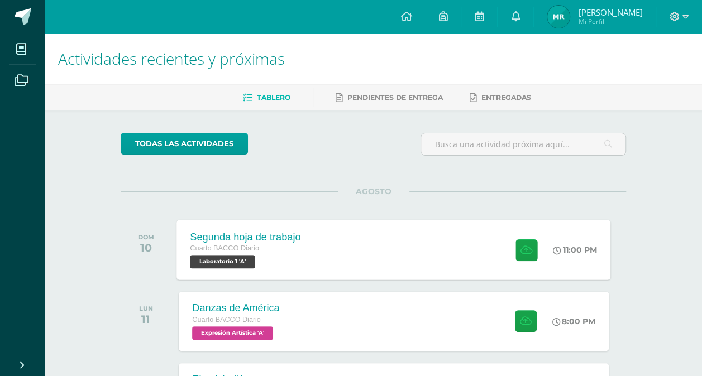
click at [437, 248] on div "Segunda hoja de trabajo Cuarto BACCO Diario Laboratorio 1 'A' 11:00 PM Segunda …" at bounding box center [394, 250] width 434 height 60
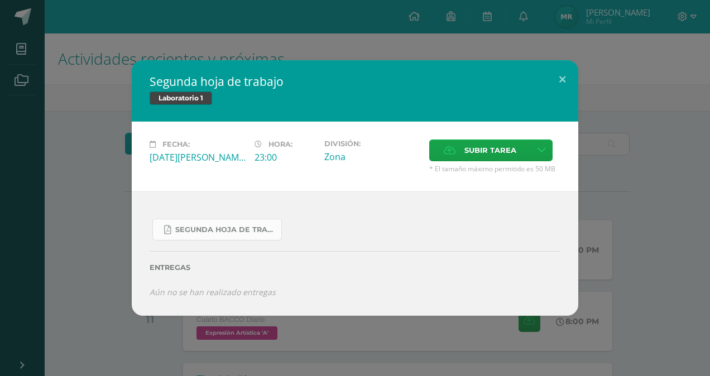
click at [213, 221] on link "Segunda hoja de trabajo 4to Baco.pdf" at bounding box center [217, 230] width 130 height 22
click at [563, 76] on button at bounding box center [563, 79] width 32 height 38
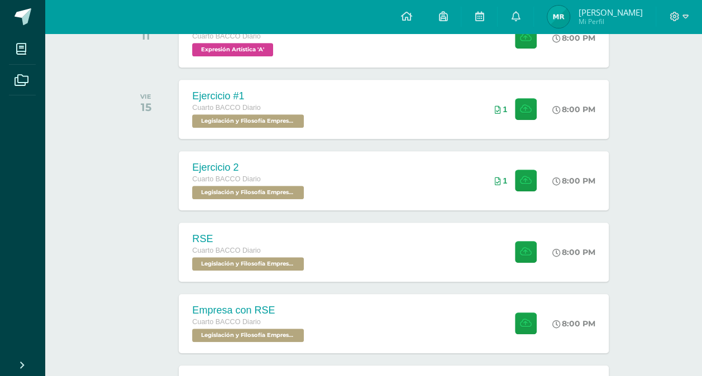
scroll to position [293, 0]
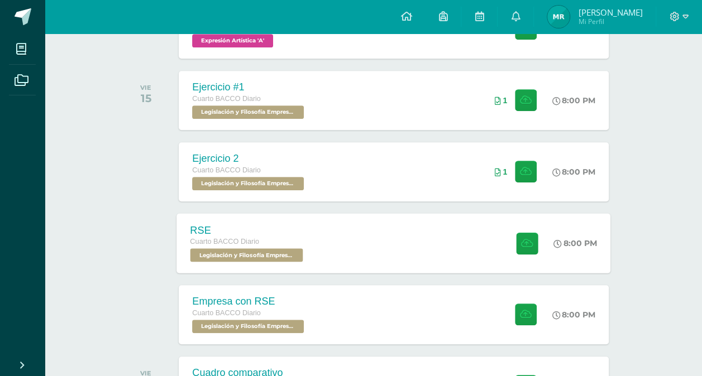
click at [428, 252] on div "RSE Cuarto BACCO Diario Legislación y Filosofía Empresarial 'A' 8:00 PM RSE Leg…" at bounding box center [394, 243] width 434 height 60
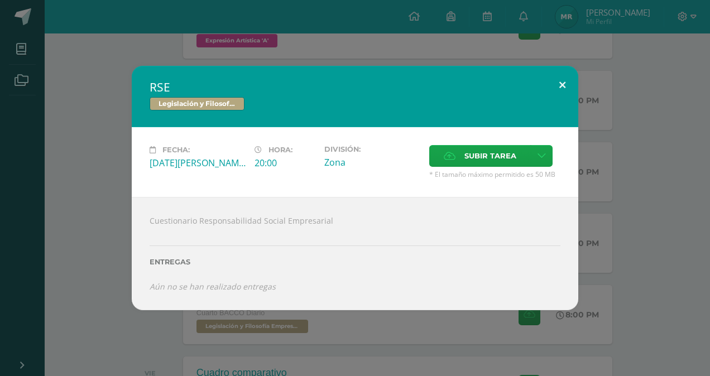
click at [571, 72] on button at bounding box center [563, 85] width 32 height 38
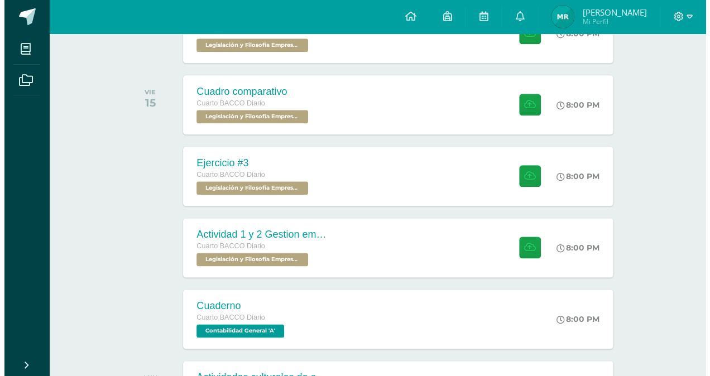
scroll to position [592, 0]
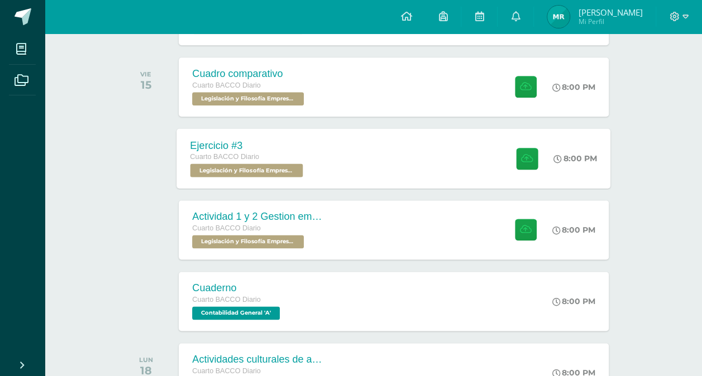
click at [395, 165] on div "Ejercicio #3 Cuarto BACCO Diario Legislación y Filosofía Empresarial 'A' 8:00 P…" at bounding box center [394, 158] width 434 height 60
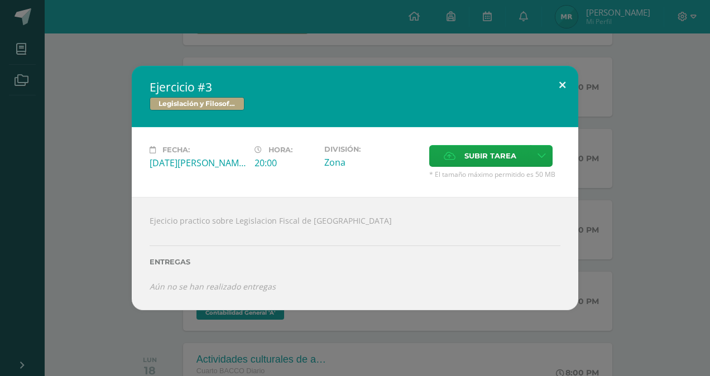
click at [562, 82] on button at bounding box center [563, 85] width 32 height 38
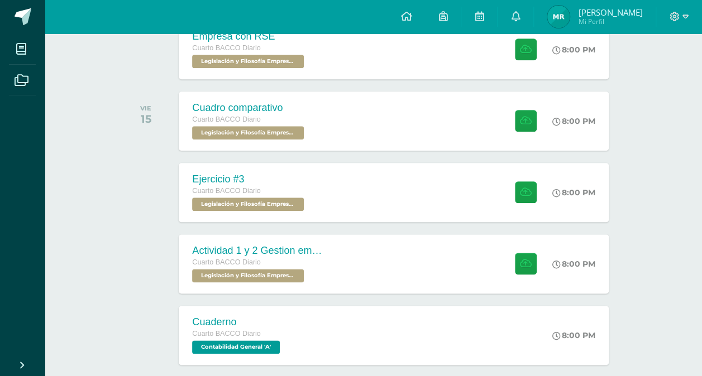
scroll to position [553, 0]
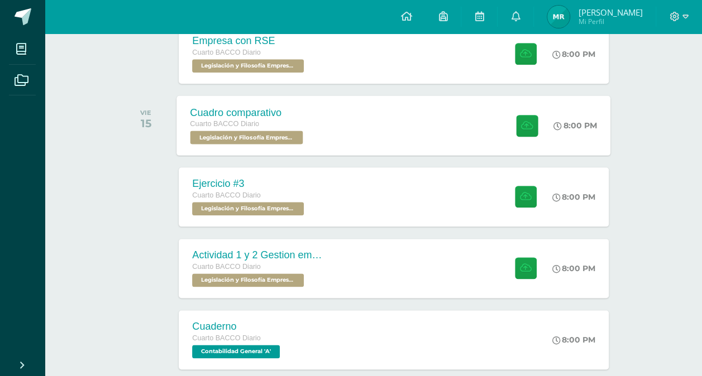
click at [421, 138] on div "Cuadro comparativo Cuarto BACCO Diario Legislación y Filosofía Empresarial 'A' …" at bounding box center [394, 125] width 434 height 60
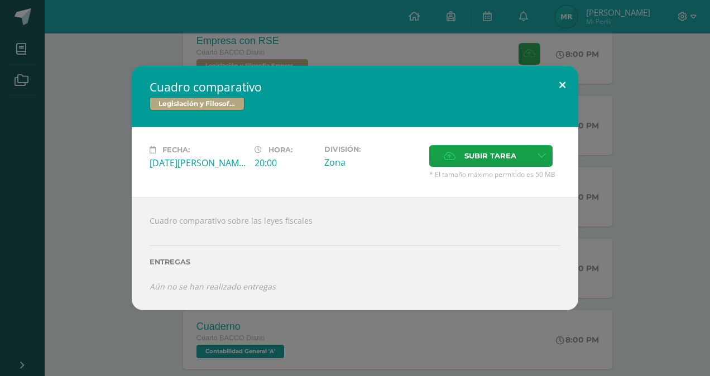
click at [564, 90] on button at bounding box center [563, 85] width 32 height 38
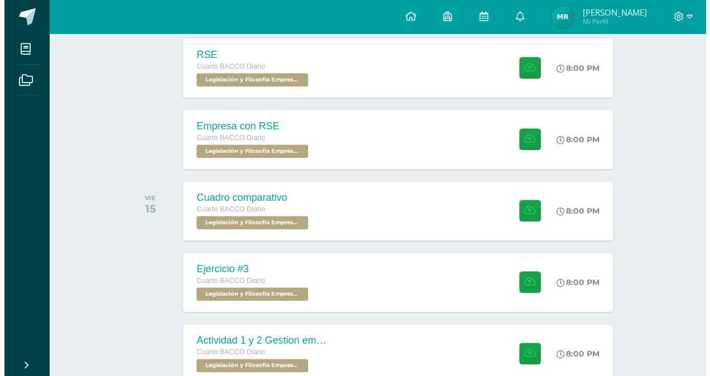
scroll to position [467, 0]
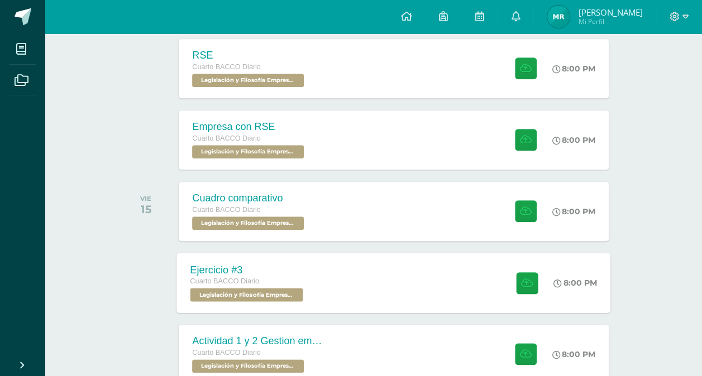
click at [386, 267] on div "Ejercicio #3 Cuarto BACCO Diario Legislación y Filosofía Empresarial 'A' 8:00 P…" at bounding box center [394, 283] width 434 height 60
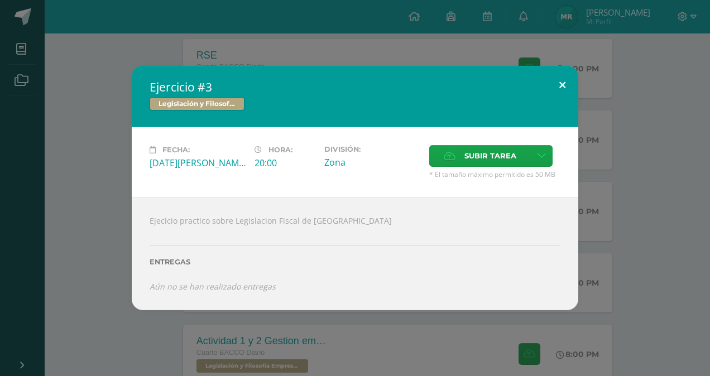
click at [559, 85] on button at bounding box center [563, 85] width 32 height 38
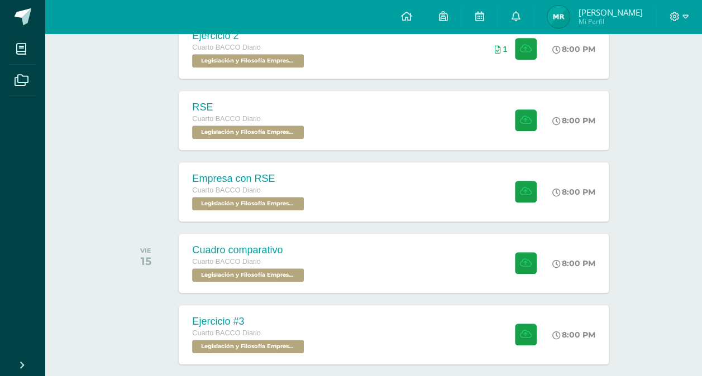
scroll to position [250, 0]
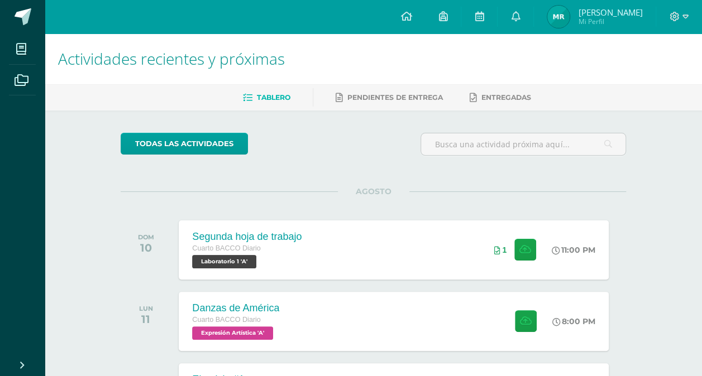
drag, startPoint x: 698, startPoint y: 40, endPoint x: 694, endPoint y: 76, distance: 36.5
click at [694, 76] on div "Actividades recientes y próximas" at bounding box center [373, 58] width 657 height 51
click at [320, 317] on div "Danzas de América Cuarto BACCO Diario Expresión Artística 'A' 8:00 PM Danzas de…" at bounding box center [394, 321] width 434 height 60
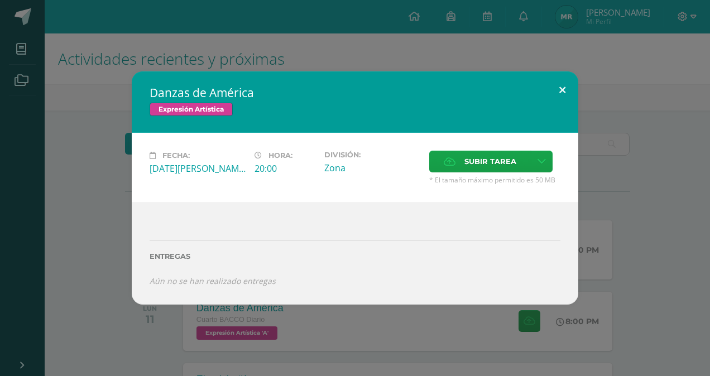
click at [563, 83] on button at bounding box center [563, 90] width 32 height 38
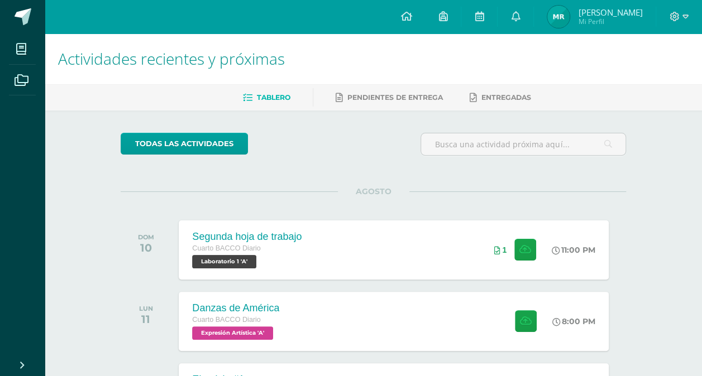
click at [563, 83] on h1 "Actividades recientes y próximas" at bounding box center [373, 58] width 630 height 51
